Goal: Task Accomplishment & Management: Use online tool/utility

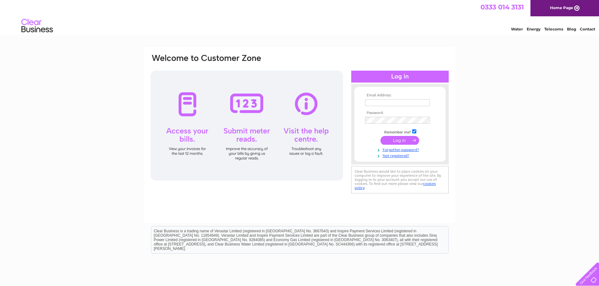
type input "vlakshman89@gmail.com"
click at [404, 144] on input "submit" at bounding box center [399, 140] width 39 height 9
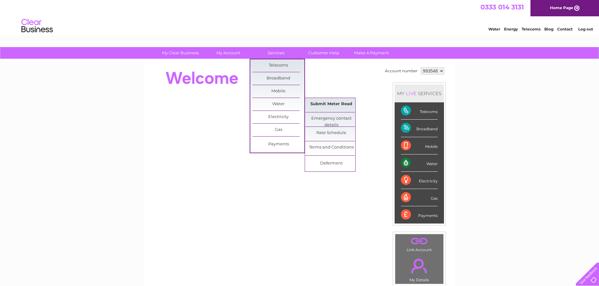
click at [354, 105] on link "Submit Meter Read" at bounding box center [331, 104] width 52 height 13
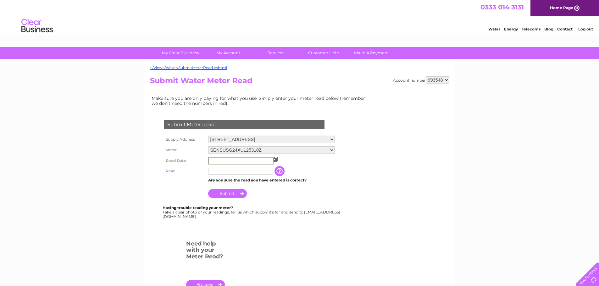
click at [254, 159] on input "text" at bounding box center [240, 161] width 65 height 8
click at [279, 163] on td at bounding box center [271, 161] width 129 height 10
click at [274, 160] on img at bounding box center [275, 159] width 5 height 5
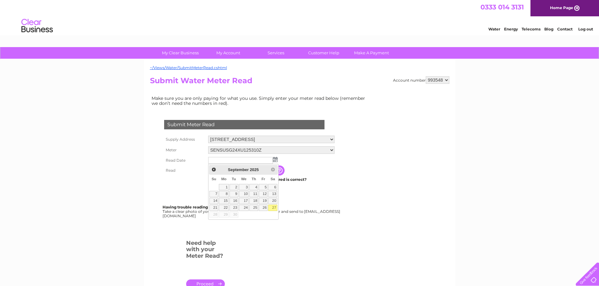
click at [272, 208] on link "27" at bounding box center [272, 208] width 9 height 6
type input "2025/09/27"
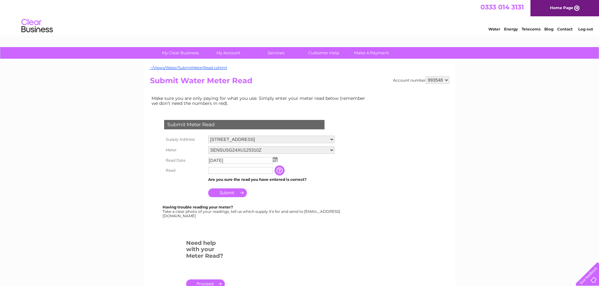
click at [230, 171] on input "text" at bounding box center [240, 170] width 65 height 7
type input "000565"
click at [224, 196] on input "Submit" at bounding box center [227, 193] width 39 height 9
